Goal: Task Accomplishment & Management: Manage account settings

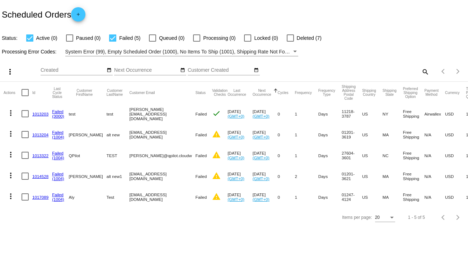
click at [44, 156] on link "1013322" at bounding box center [40, 155] width 16 height 5
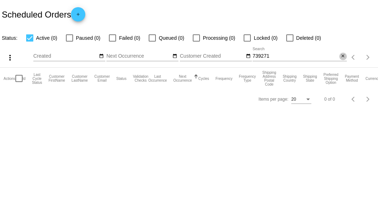
click at [341, 57] on mat-icon "close" at bounding box center [343, 56] width 5 height 6
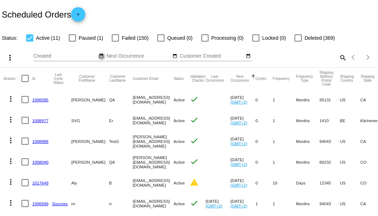
click at [101, 58] on mat-icon "date_range" at bounding box center [101, 56] width 5 height 6
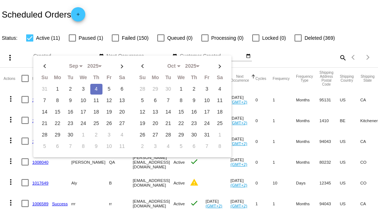
click at [95, 89] on td "4" at bounding box center [96, 89] width 12 height 11
type input "09/04/2025 - 09/04/2025"
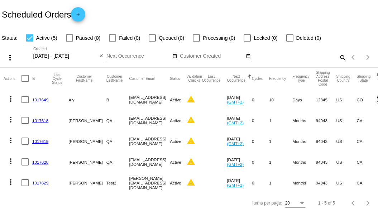
scroll to position [23, 0]
click at [41, 98] on link "1017649" at bounding box center [40, 100] width 16 height 5
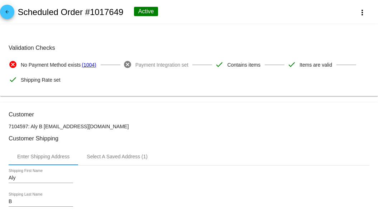
click at [11, 12] on mat-icon "arrow_back" at bounding box center [7, 13] width 9 height 9
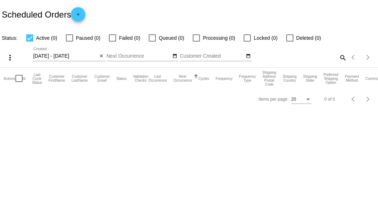
click at [339, 58] on mat-icon "search" at bounding box center [343, 57] width 9 height 11
click at [347, 53] on div "0 of 0" at bounding box center [361, 57] width 29 height 17
click at [94, 55] on input "09/03/2025 - 09/04/2025" at bounding box center [65, 56] width 65 height 6
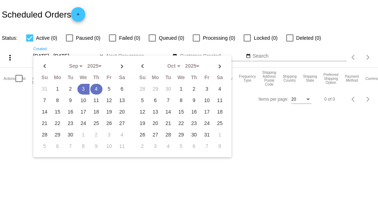
click at [95, 89] on td "4" at bounding box center [96, 89] width 12 height 11
click at [95, 88] on td "4" at bounding box center [96, 89] width 12 height 11
type input "09/04/2025 - 09/04/2025"
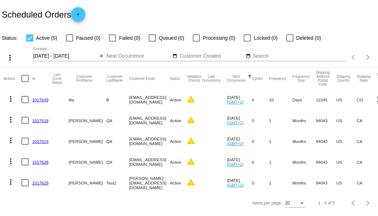
scroll to position [23, 0]
click at [50, 119] on mat-cell "1017618" at bounding box center [42, 120] width 20 height 21
click at [46, 119] on link "1017618" at bounding box center [40, 120] width 16 height 5
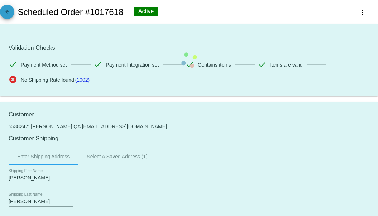
click at [8, 10] on mat-icon "arrow_back" at bounding box center [7, 13] width 9 height 9
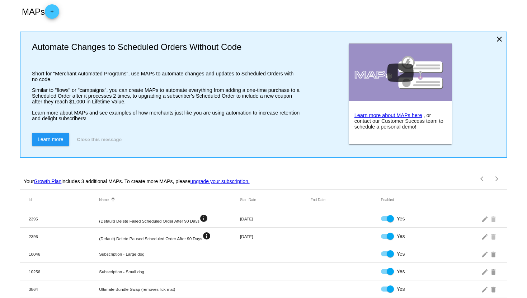
scroll to position [5, 0]
click at [481, 274] on mat-icon "edit" at bounding box center [485, 271] width 9 height 11
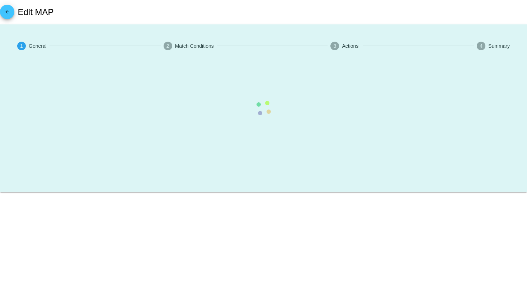
type input "Subscription - Small dog"
checkbox input "true"
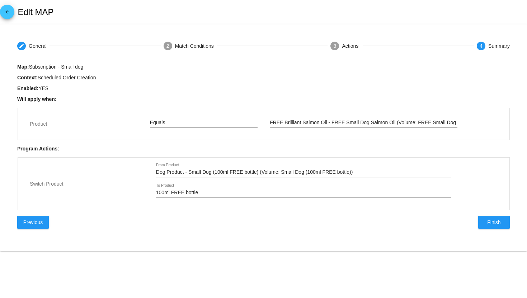
click at [5, 10] on mat-icon "arrow_back" at bounding box center [7, 13] width 9 height 9
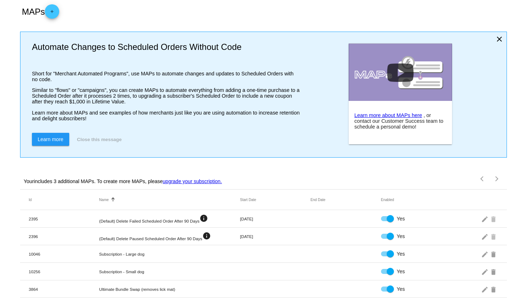
scroll to position [5, 0]
click at [481, 254] on mat-icon "edit" at bounding box center [485, 253] width 9 height 11
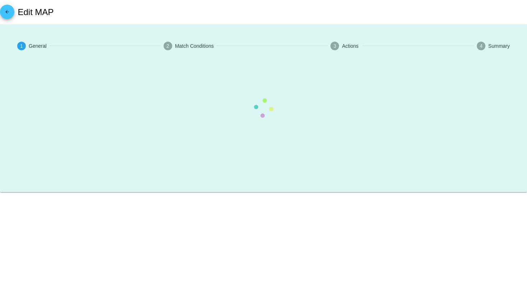
type input "Subscription - Large dog"
checkbox input "true"
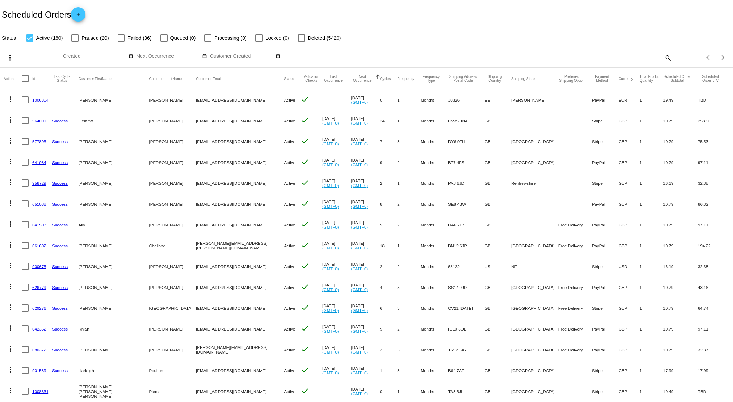
click at [663, 54] on mat-icon "search" at bounding box center [667, 57] width 9 height 11
paste input "1017092"
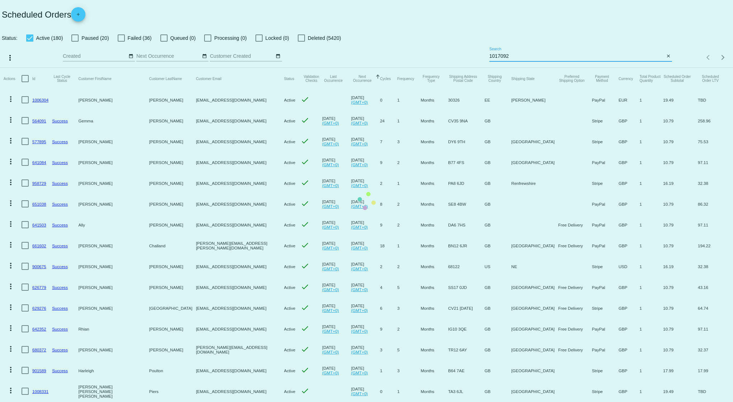
type input "1017092"
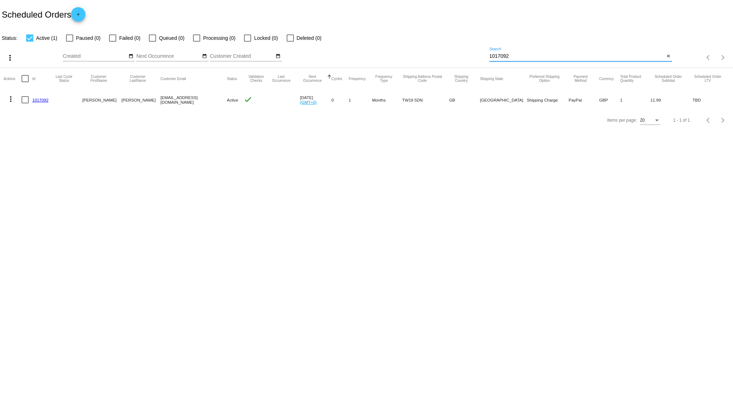
click at [38, 100] on link "1017092" at bounding box center [40, 100] width 16 height 5
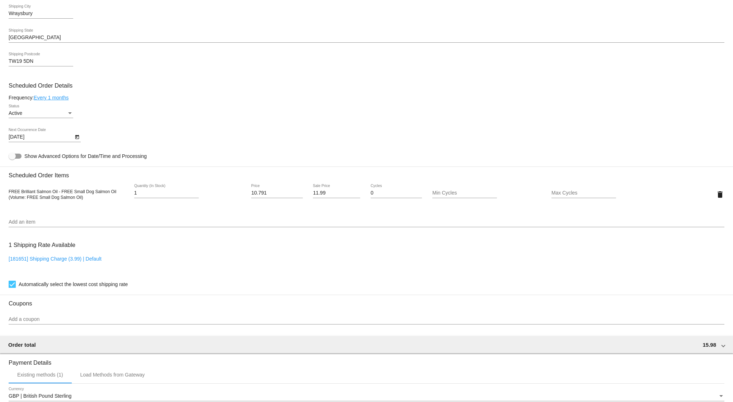
scroll to position [322, 0]
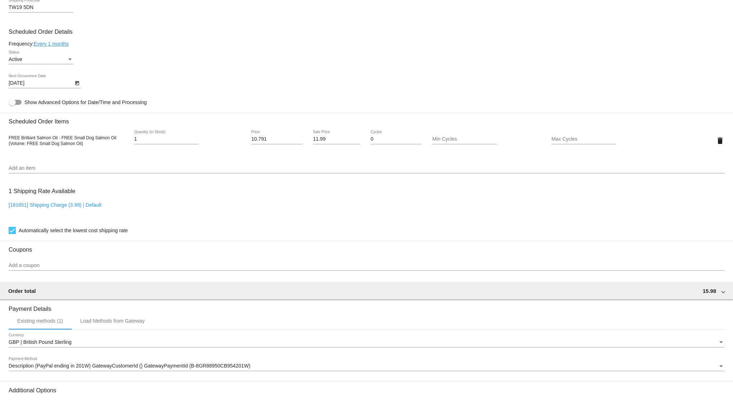
drag, startPoint x: 94, startPoint y: 142, endPoint x: 8, endPoint y: 136, distance: 86.6
click at [8, 136] on mat-card "Customer 7101606: Christopher Foster christopherbfoster@yahoo.co.uk Customer Sh…" at bounding box center [366, 123] width 733 height 717
copy span "FREE Brilliant Salmon Oil - FREE Small Dog Salmon Oil (Volume: FREE Small Dog S…"
click at [513, 202] on div "[181651] Shipping Charge (3.99) | Default" at bounding box center [366, 212] width 715 height 20
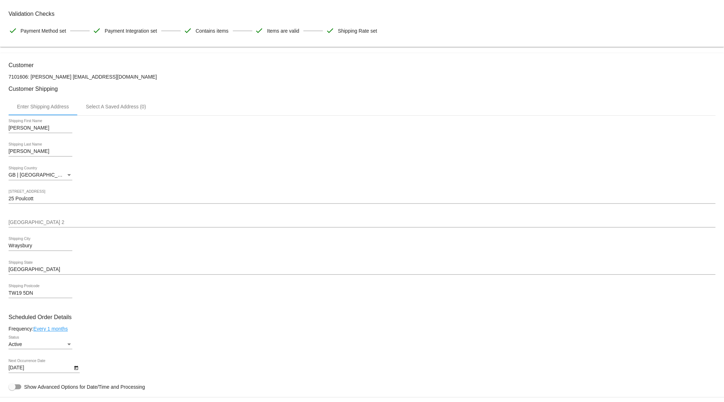
scroll to position [0, 0]
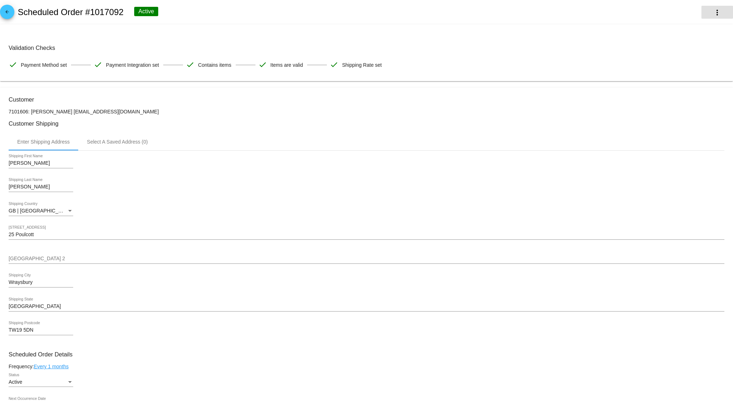
click at [713, 15] on mat-icon "more_vert" at bounding box center [717, 12] width 9 height 9
click at [668, 20] on span "View Event Logs" at bounding box center [664, 17] width 37 height 6
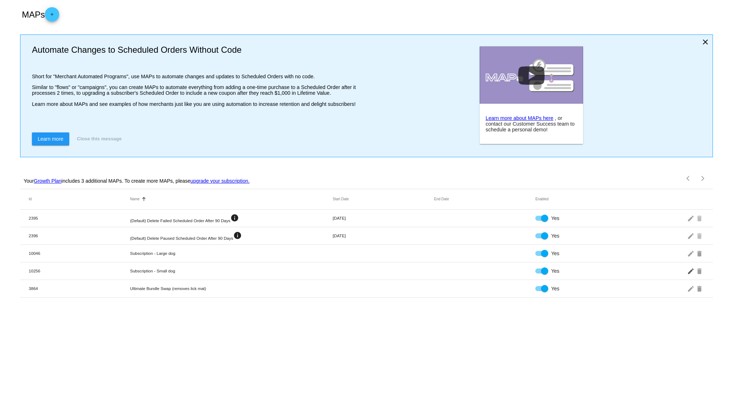
click at [689, 275] on mat-icon "edit" at bounding box center [691, 270] width 9 height 11
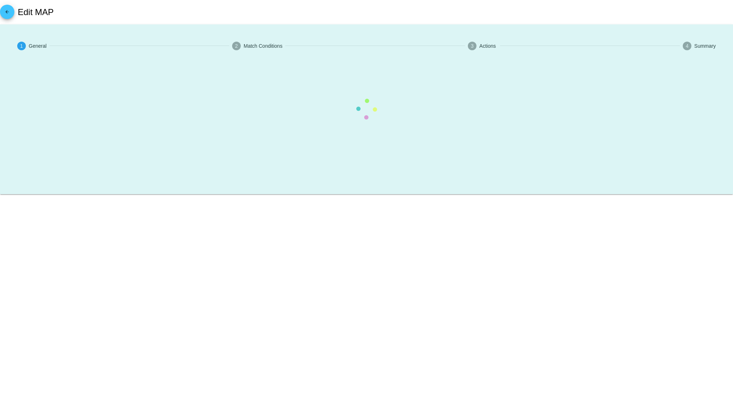
type input "Subscription - Small dog"
checkbox input "true"
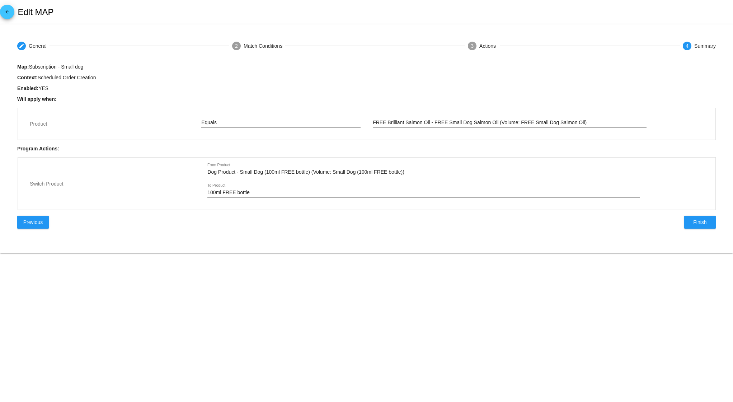
click at [509, 120] on input "FREE Brilliant Salmon Oil - FREE Small Dog Salmon Oil (Volume: FREE Small Dog S…" at bounding box center [509, 123] width 273 height 6
click at [508, 120] on input "FREE Brilliant Salmon Oil - FREE Small Dog Salmon Oil (Volume: FREE Small Dog S…" at bounding box center [509, 123] width 273 height 6
click at [500, 120] on input "FREE Brilliant Salmon Oil - FREE Small Dog Salmon Oil (Volume: FREE Small Dog S…" at bounding box center [509, 123] width 273 height 6
click at [43, 218] on button "Previous" at bounding box center [33, 222] width 32 height 13
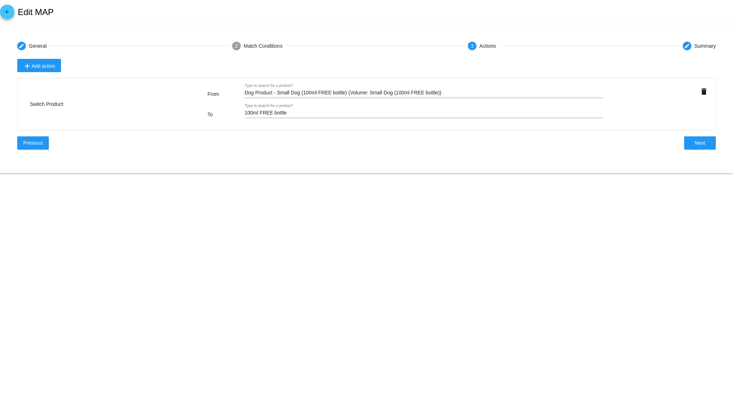
click at [321, 93] on input "Dog Product - Small Dog (100ml FREE bottle) (Volume: Small Dog (100ml FREE bott…" at bounding box center [424, 93] width 358 height 6
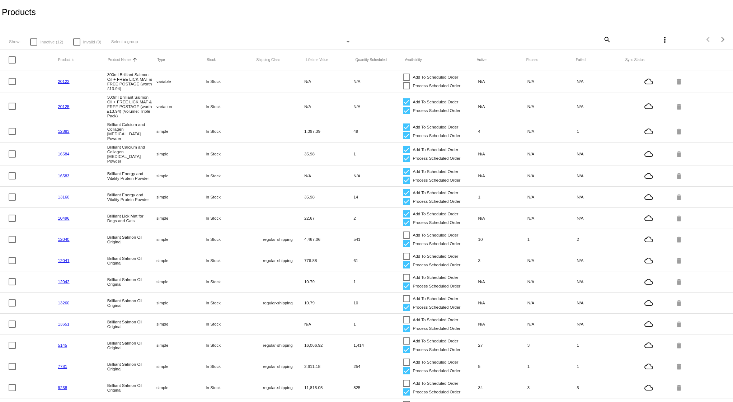
click at [602, 39] on mat-icon "search" at bounding box center [606, 39] width 9 height 11
click at [604, 41] on div "Search" at bounding box center [550, 36] width 122 height 14
type input "dog"
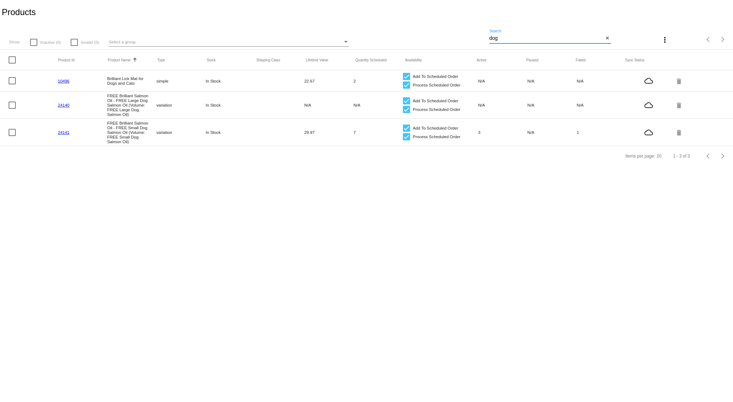
click at [61, 132] on link "24141" at bounding box center [63, 132] width 11 height 5
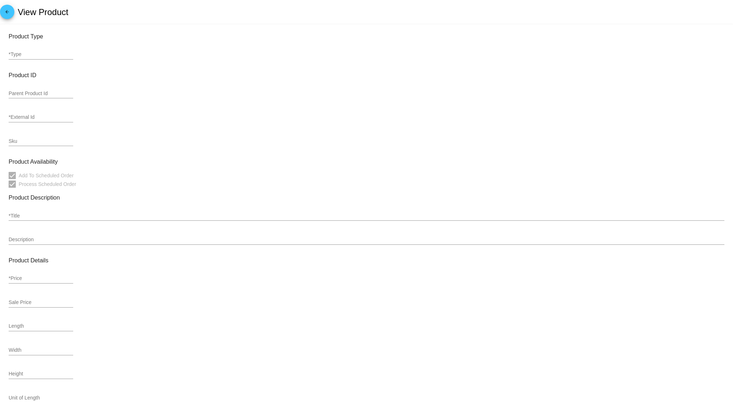
type input "variation"
type input "532666"
type input "24141"
type input "smallONE100ML"
type input "FREE Brilliant Salmon Oil - FREE Small Dog Salmon Oil (Volume: FREE Small Dog S…"
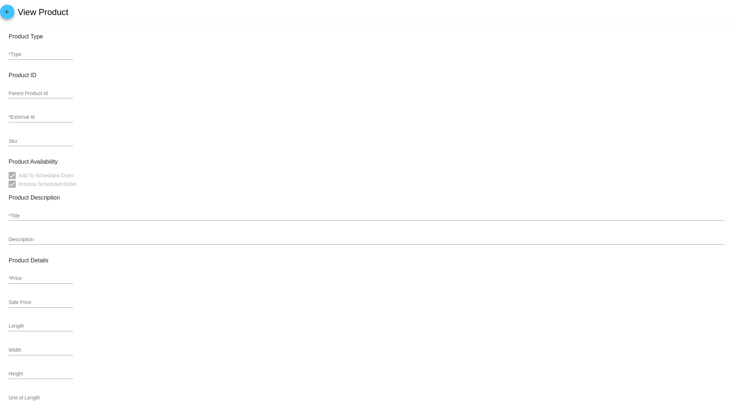
type input "9.99"
type input "11.99"
type input "0.3"
type input "zero"
type input "In Stock"
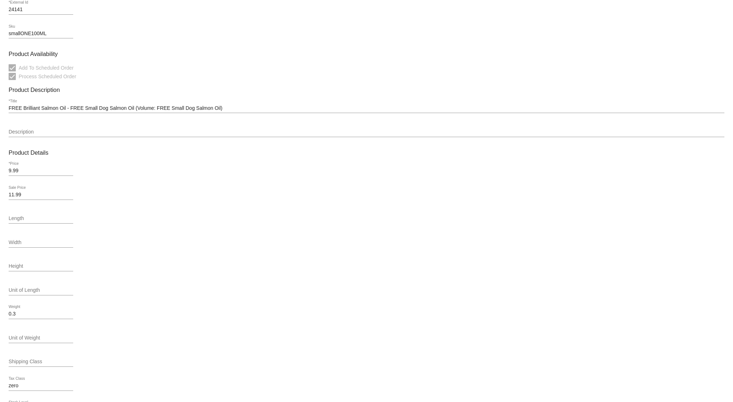
scroll to position [153, 0]
